Goal: Task Accomplishment & Management: Complete application form

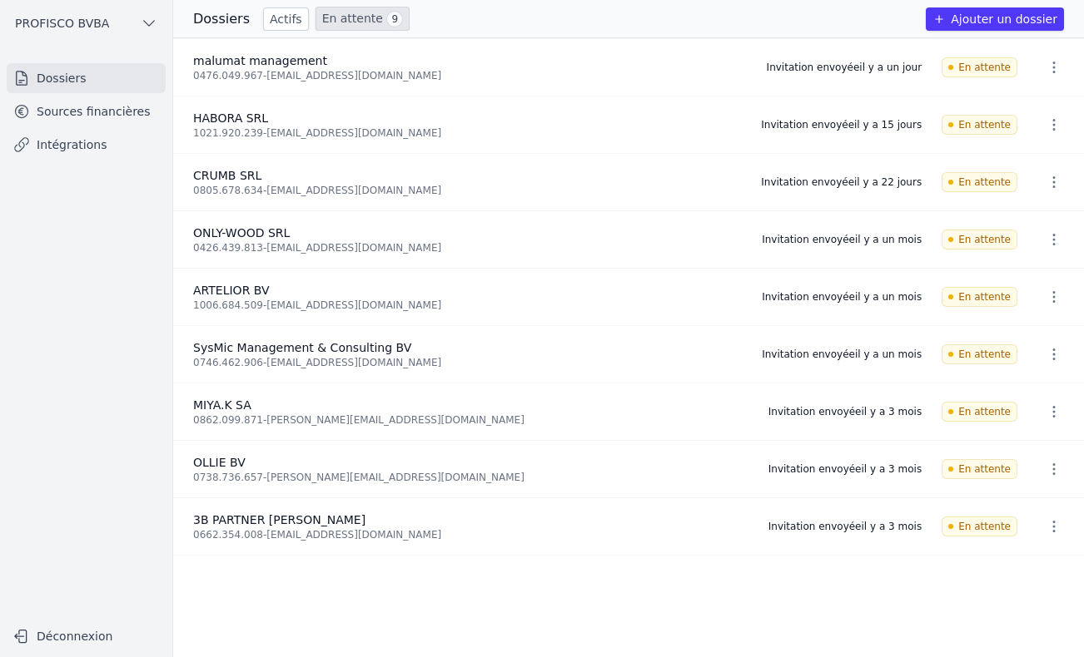
click at [1011, 22] on button "Ajouter un dossier" at bounding box center [994, 18] width 138 height 23
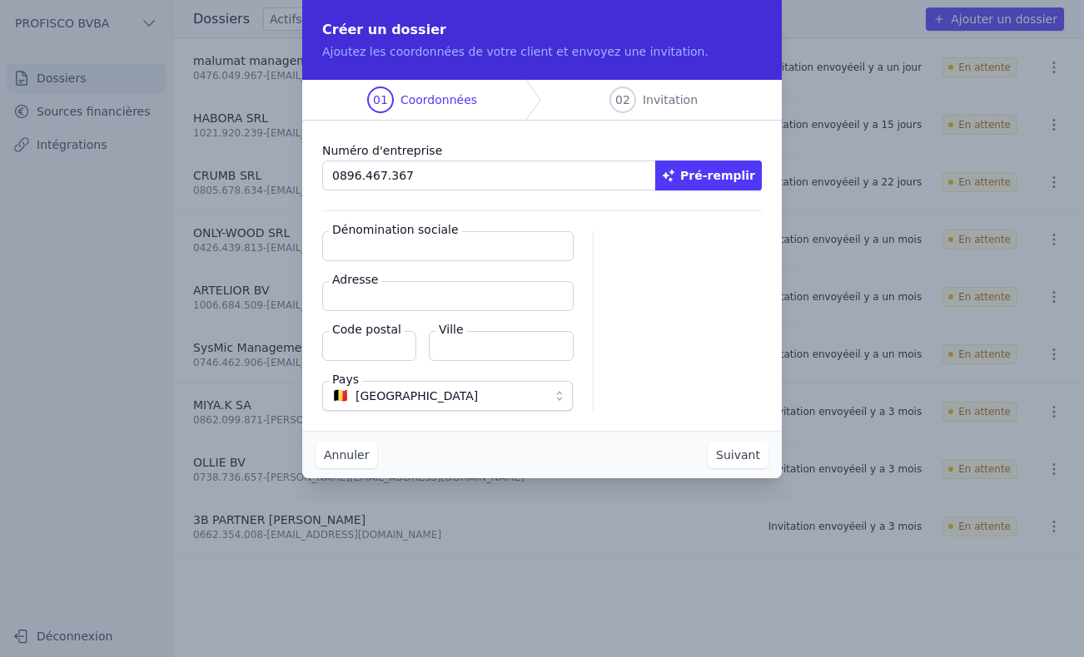
type input "0896.467.367"
click at [715, 170] on button "Pré-remplir" at bounding box center [708, 176] width 107 height 30
type input "VIP GROUP SRL"
type input "Avenue de l'Hélianthe 50"
type input "1180"
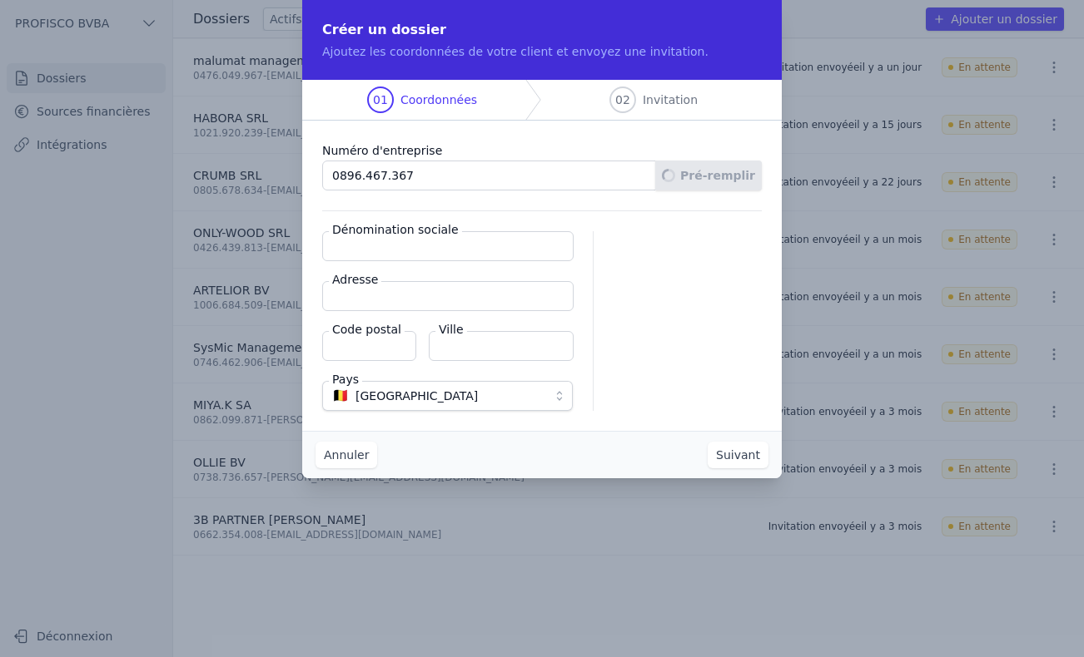
type input "Uccle"
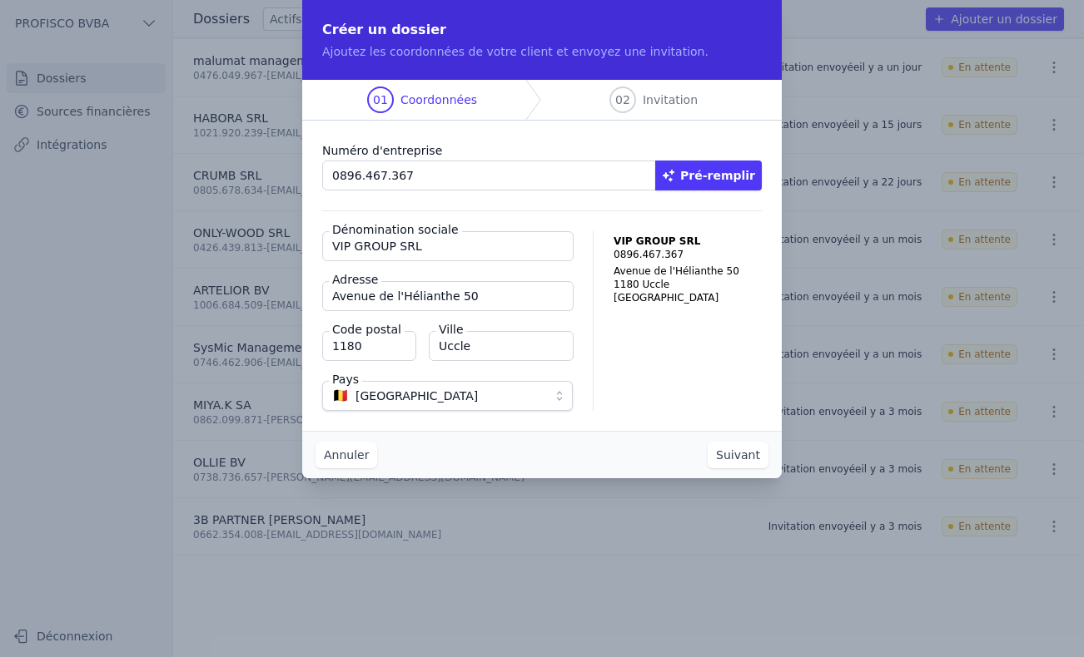
click at [746, 466] on button "Suivant" at bounding box center [737, 455] width 61 height 27
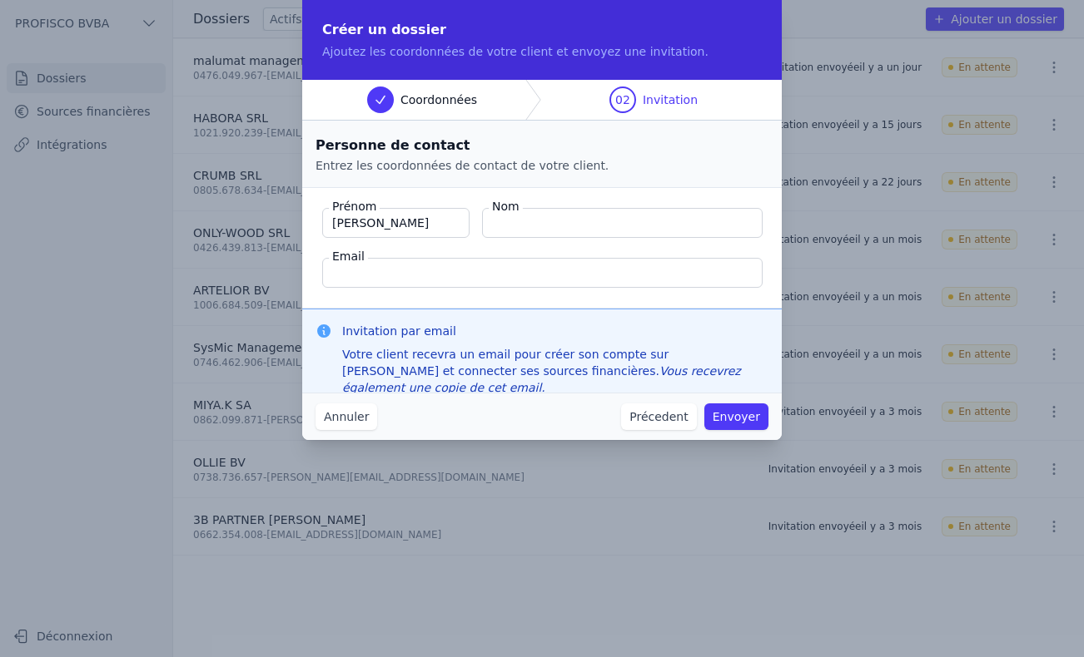
type input "[PERSON_NAME]"
type input "van [PERSON_NAME]"
click at [427, 275] on input "Email" at bounding box center [542, 273] width 440 height 30
type input "[PERSON_NAME][EMAIL_ADDRESS][DOMAIN_NAME]"
click at [730, 422] on button "Envoyer" at bounding box center [736, 417] width 64 height 27
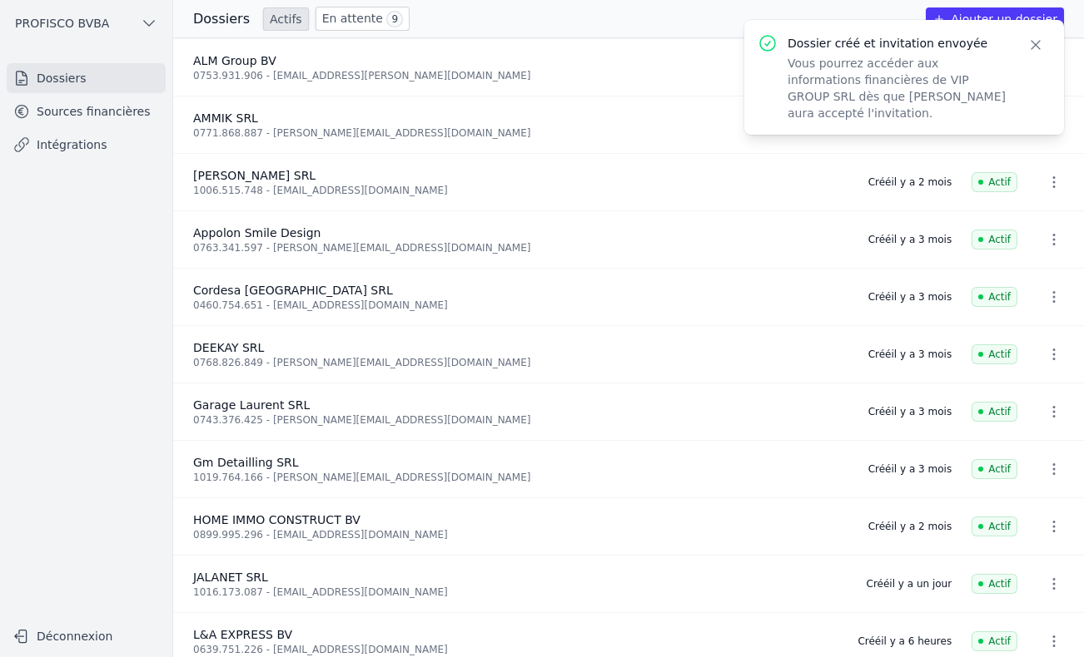
click at [347, 24] on link "En attente 9" at bounding box center [362, 19] width 94 height 24
